Goal: Transaction & Acquisition: Download file/media

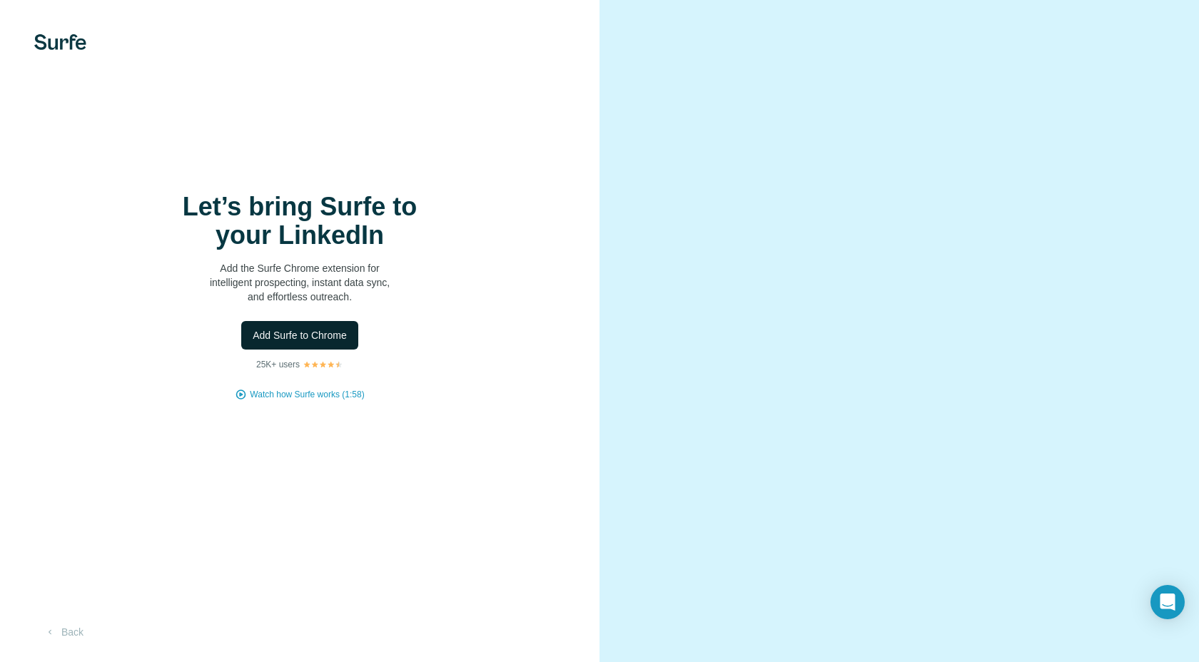
click at [313, 342] on span "Add Surfe to Chrome" at bounding box center [300, 335] width 94 height 14
